Goal: Navigation & Orientation: Go to known website

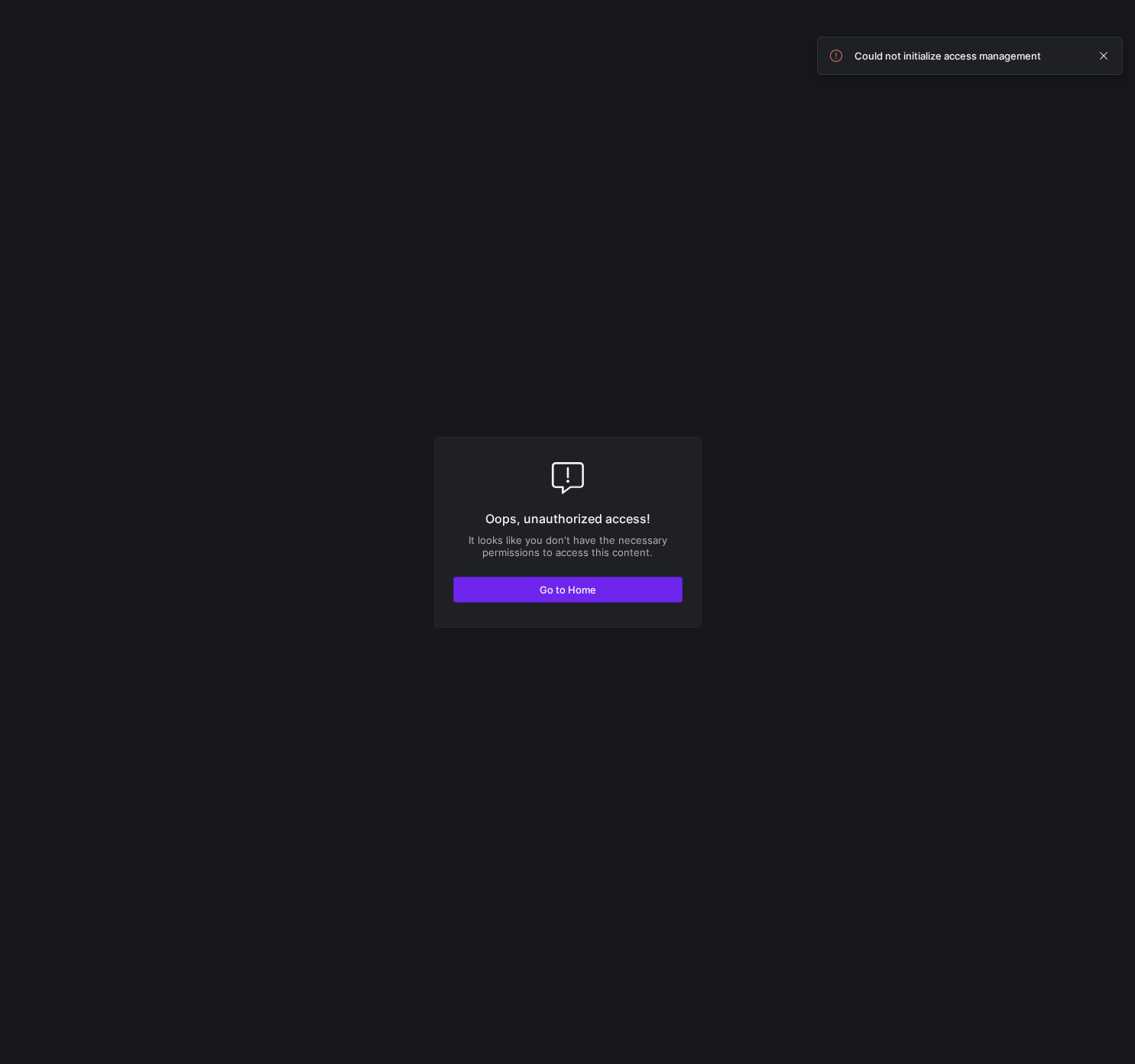
click at [561, 584] on span "button" at bounding box center [567, 589] width 228 height 25
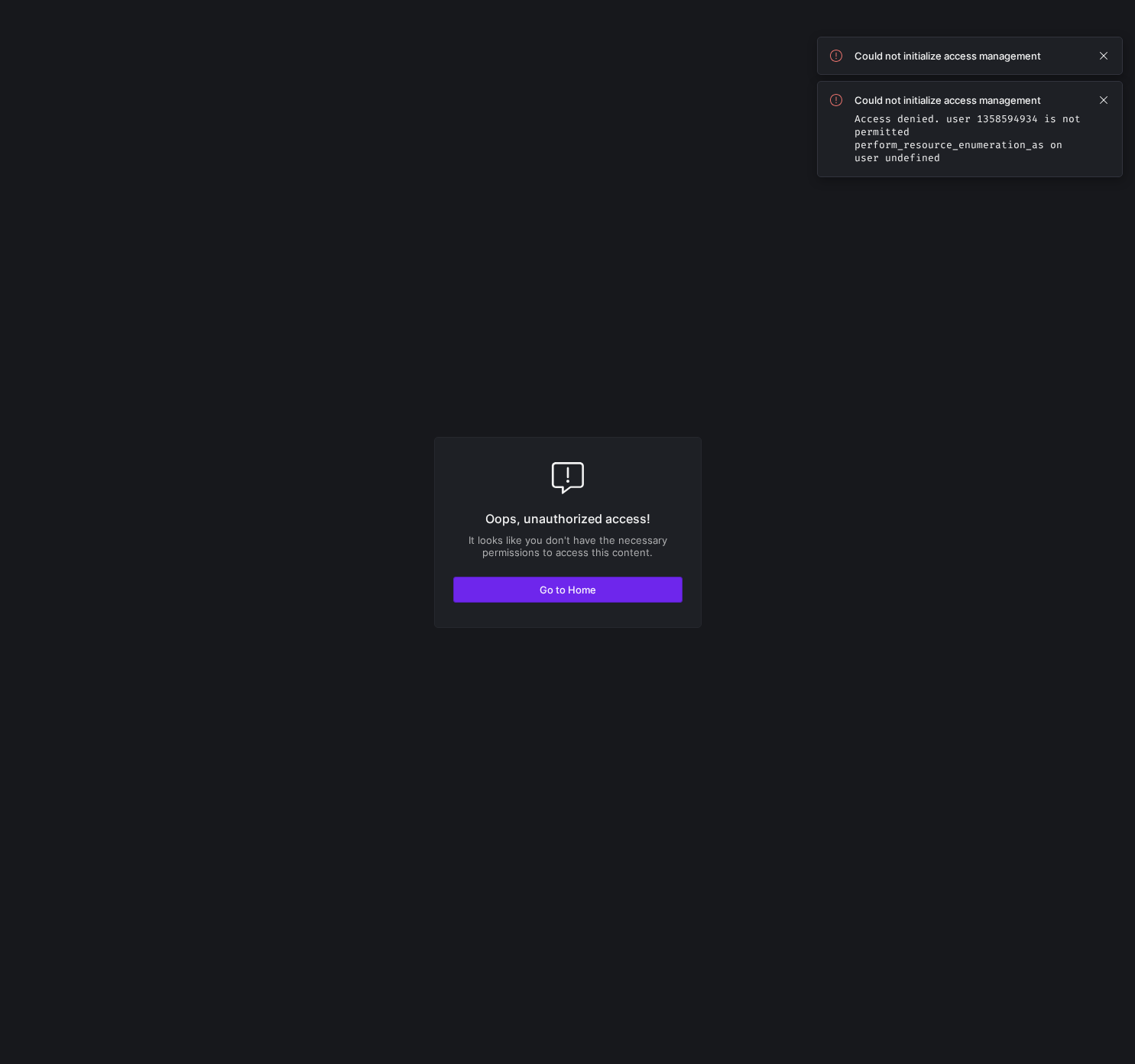
click at [558, 584] on span "Go to Home" at bounding box center [567, 589] width 56 height 12
